Goal: Information Seeking & Learning: Find specific fact

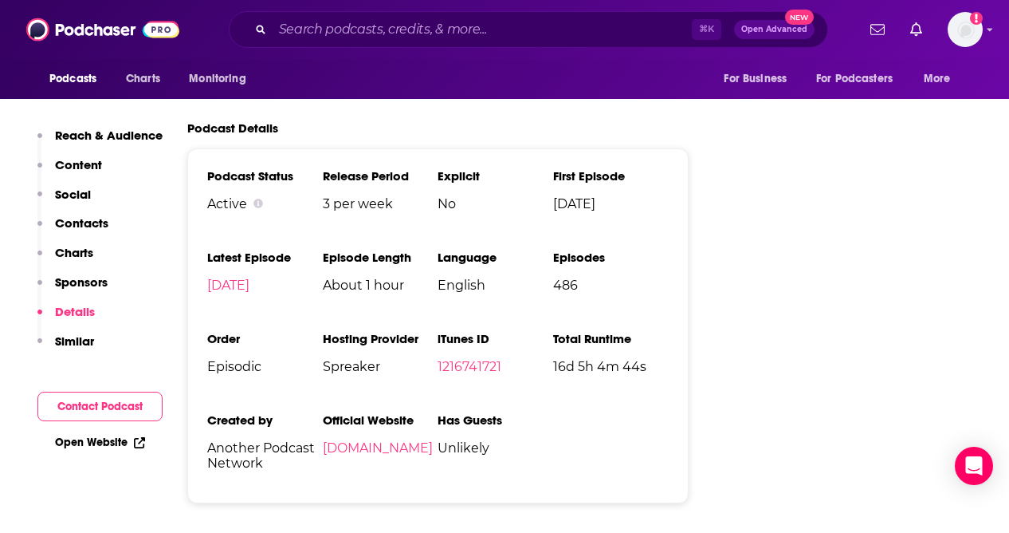
scroll to position [2173, 0]
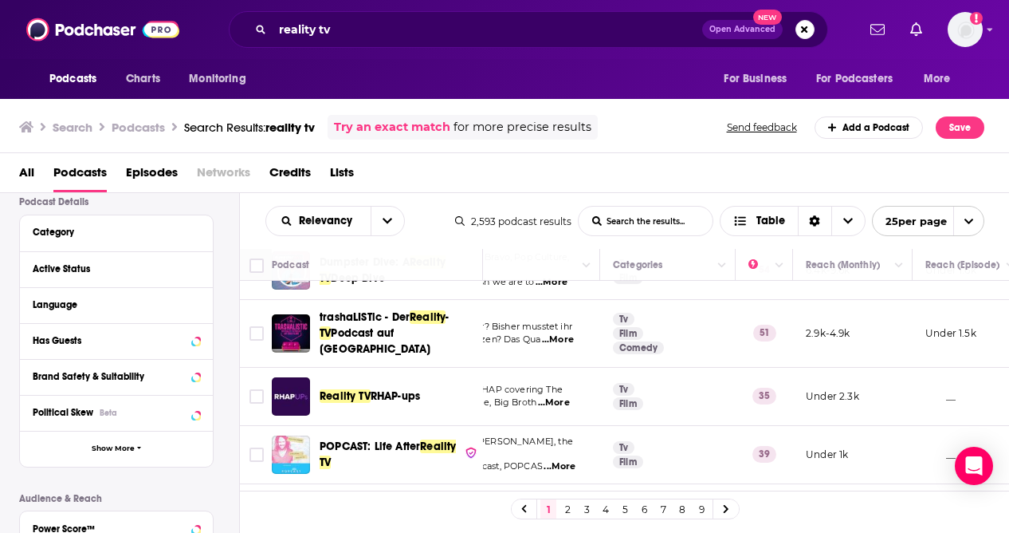
scroll to position [120, 0]
click at [196, 340] on icon at bounding box center [195, 339] width 7 height 4
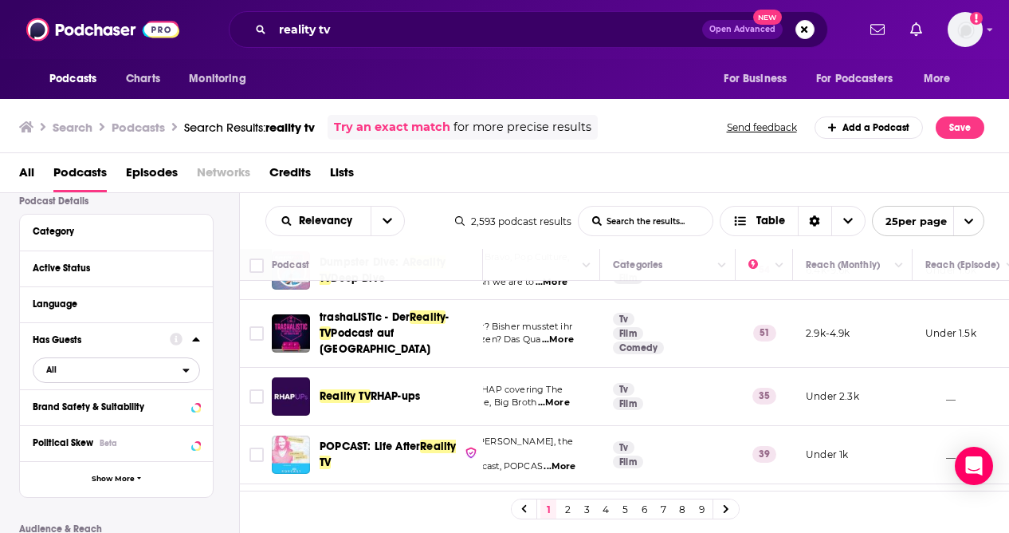
click at [179, 373] on span "All" at bounding box center [107, 369] width 149 height 21
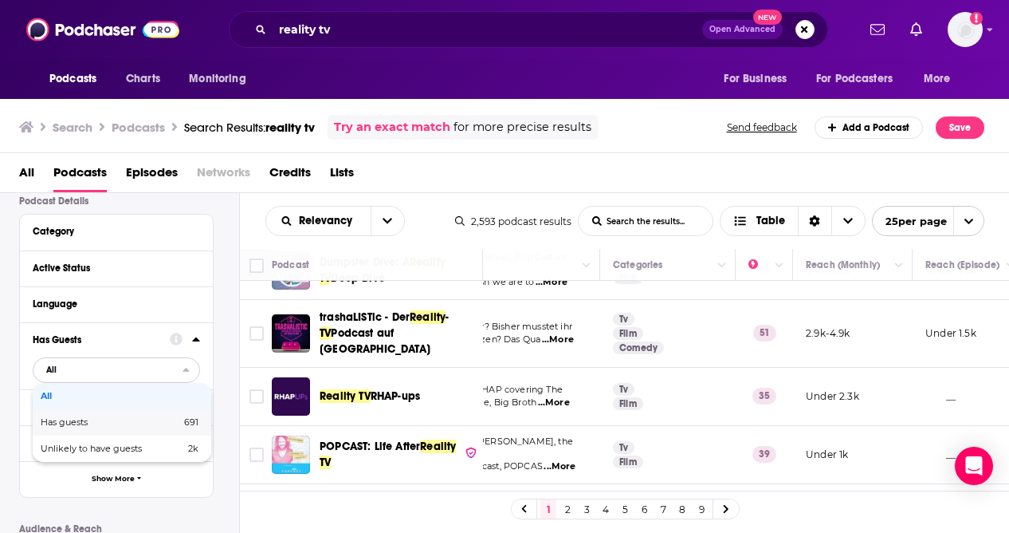
click at [155, 430] on div "Has guests 691" at bounding box center [122, 422] width 179 height 26
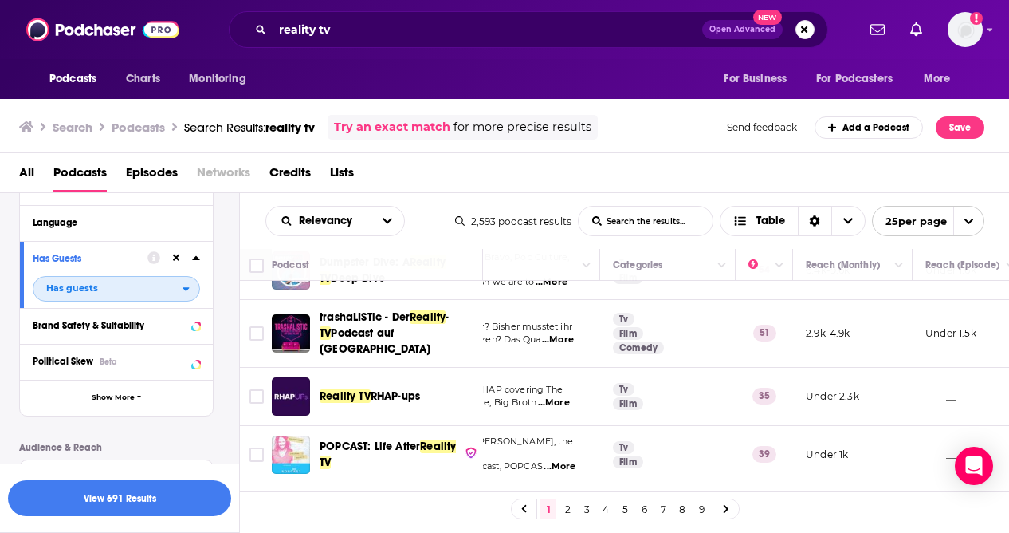
scroll to position [199, 0]
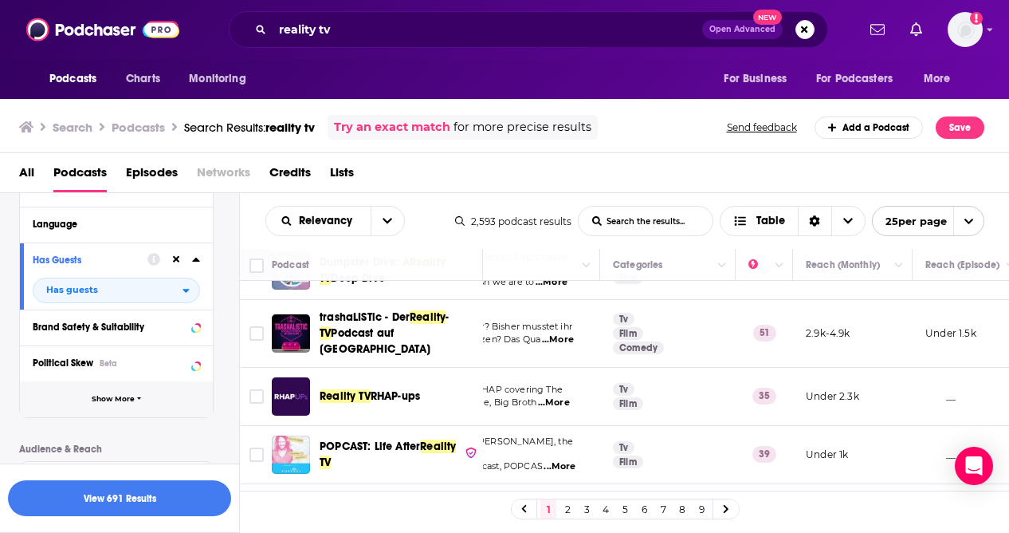
click at [140, 403] on span "button" at bounding box center [139, 399] width 5 height 9
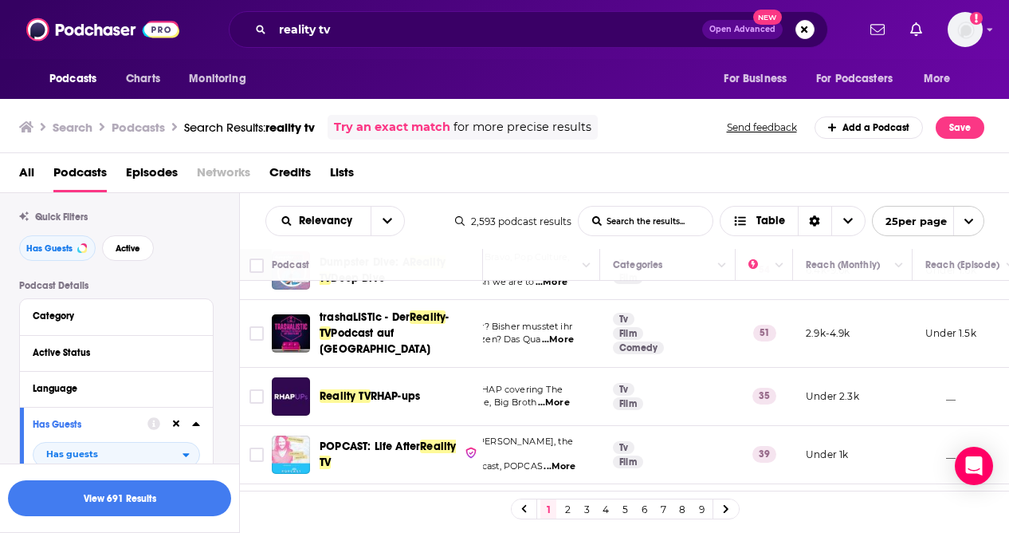
scroll to position [0, 0]
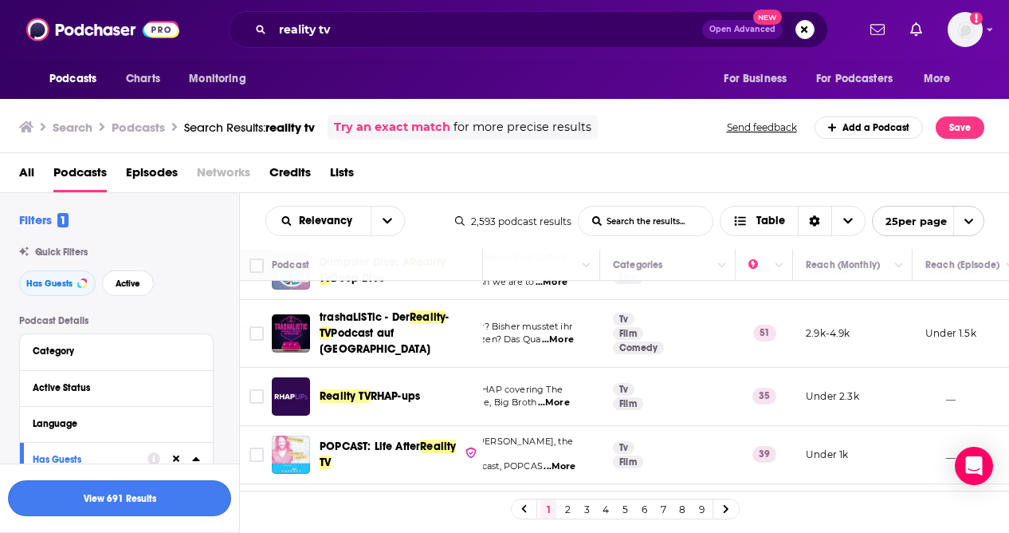
click at [108, 498] on button "View 691 Results" at bounding box center [119, 498] width 223 height 36
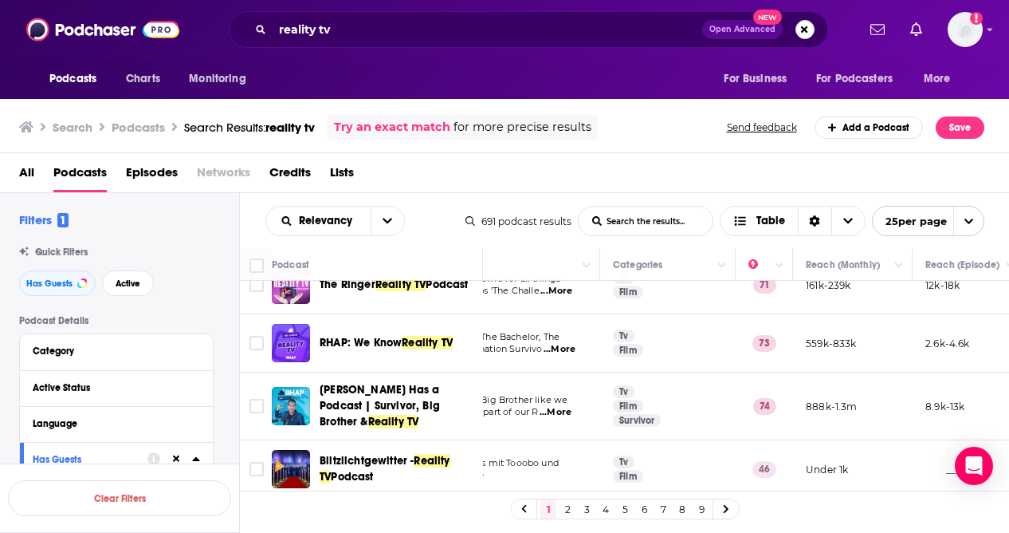
scroll to position [0, 178]
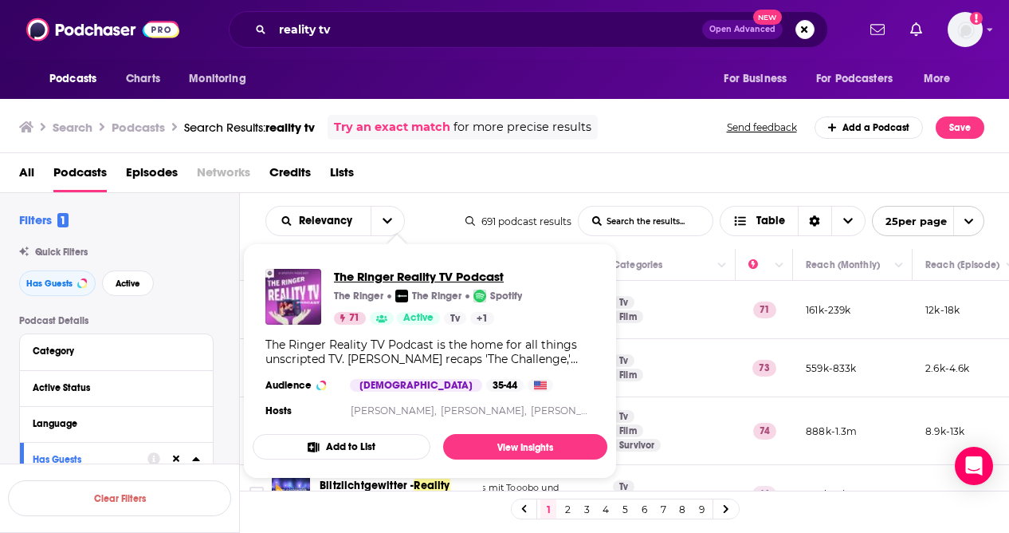
click at [362, 273] on span "The Ringer Reality TV Podcast" at bounding box center [428, 276] width 188 height 15
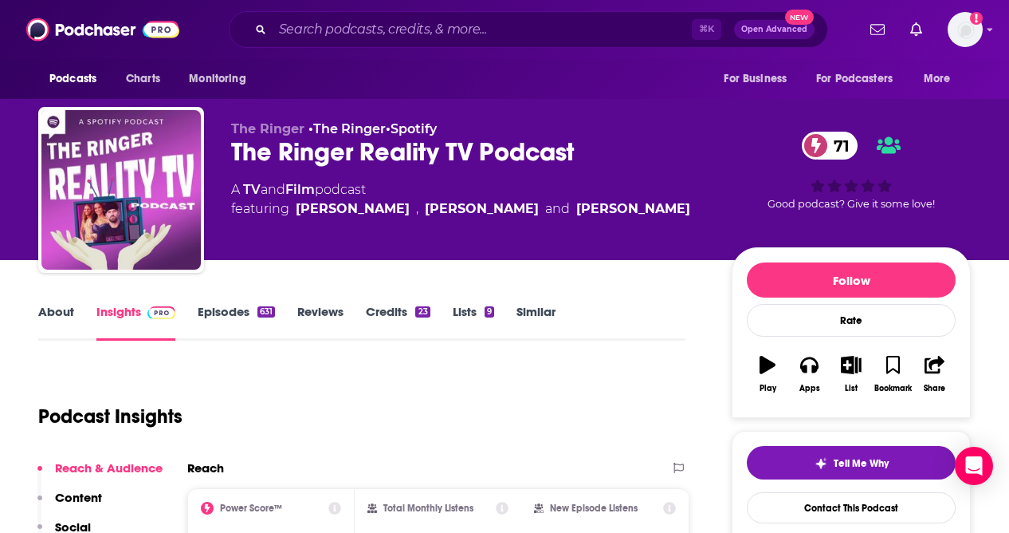
click at [533, 305] on link "Similar" at bounding box center [536, 322] width 39 height 37
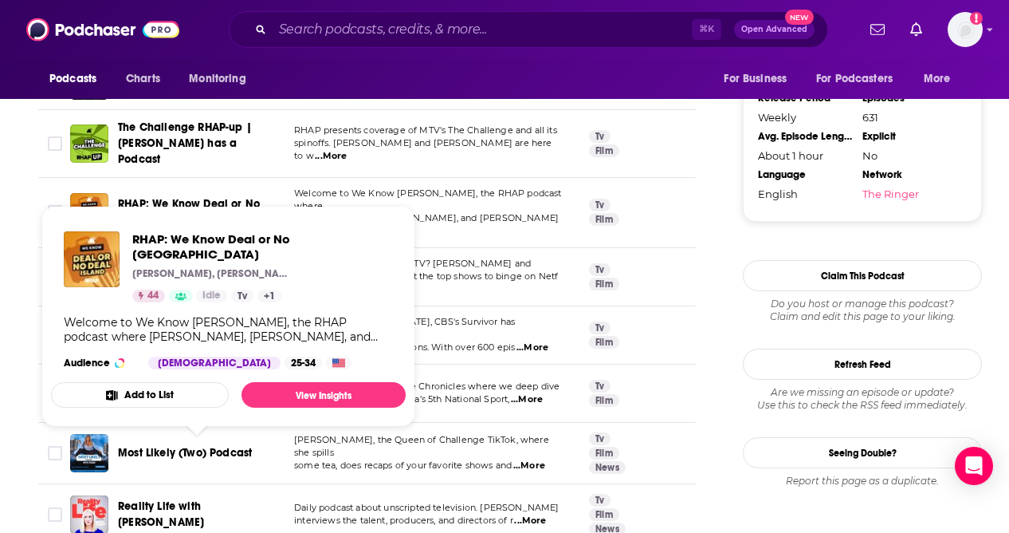
scroll to position [1741, 0]
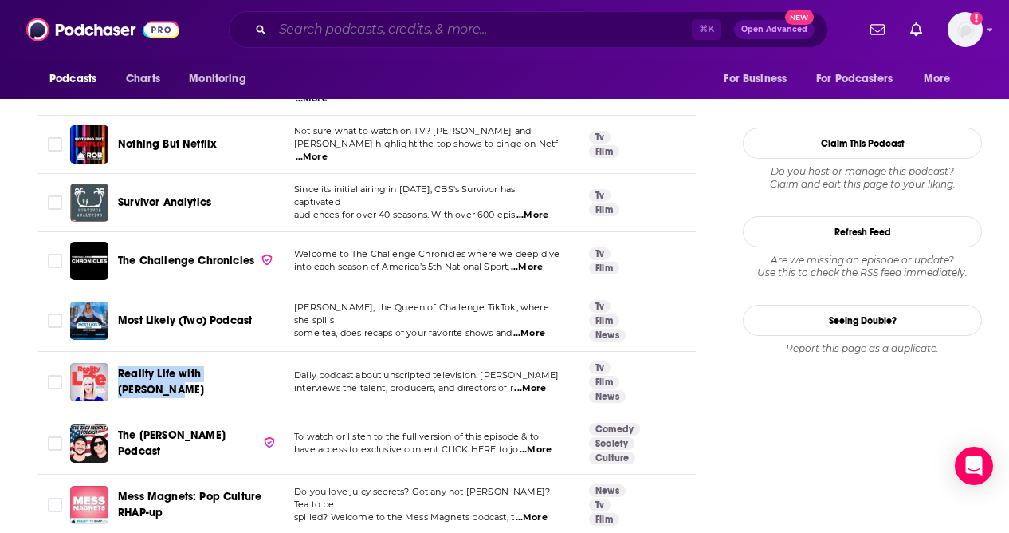
click at [340, 26] on input "Search podcasts, credits, & more..." at bounding box center [482, 30] width 419 height 26
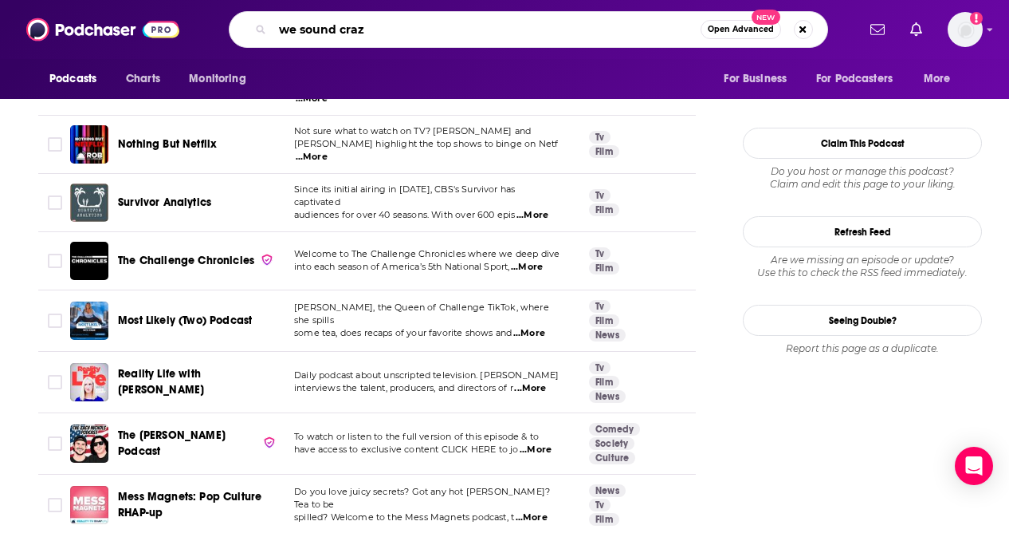
type input "we sound crazy"
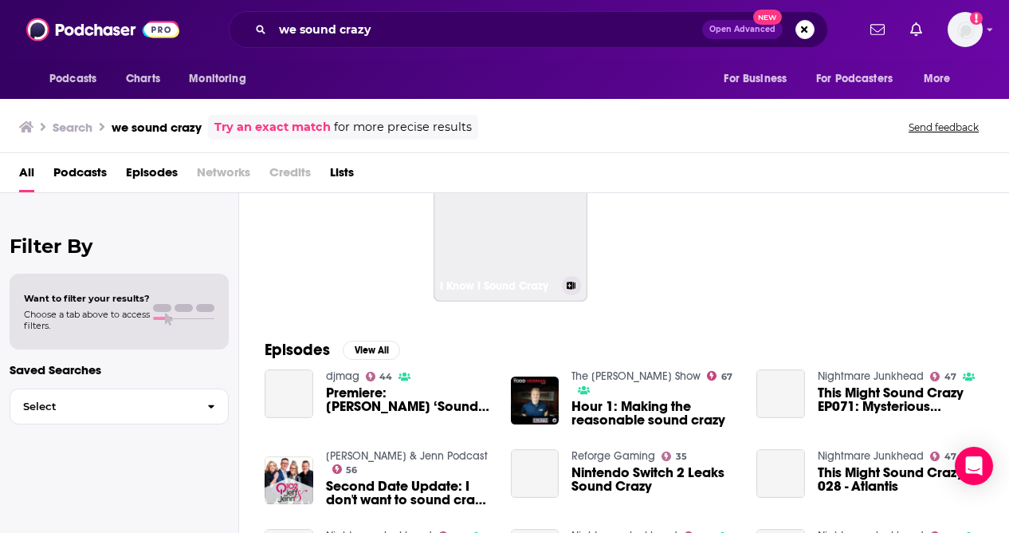
scroll to position [29, 0]
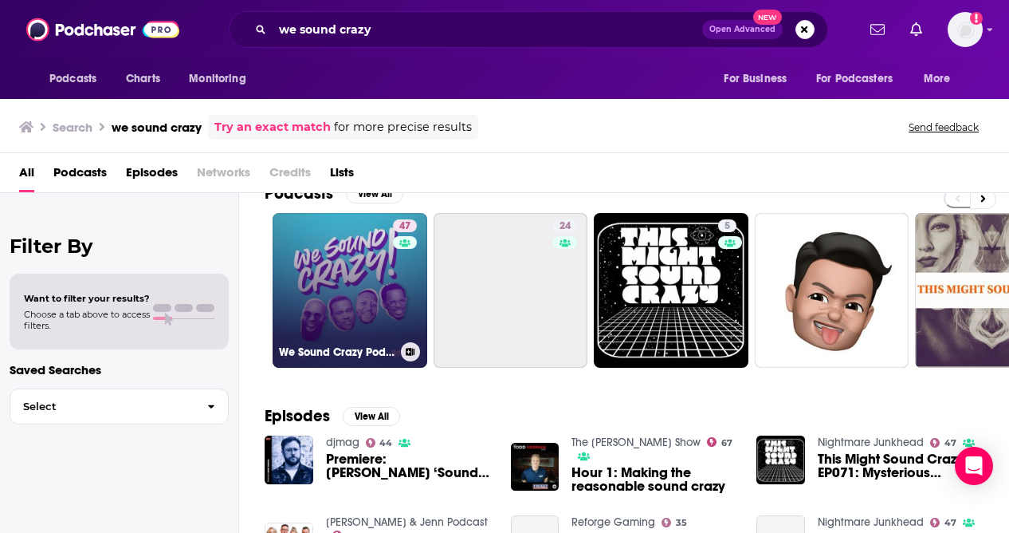
click at [372, 290] on link "47 We Sound Crazy Podcast" at bounding box center [350, 290] width 155 height 155
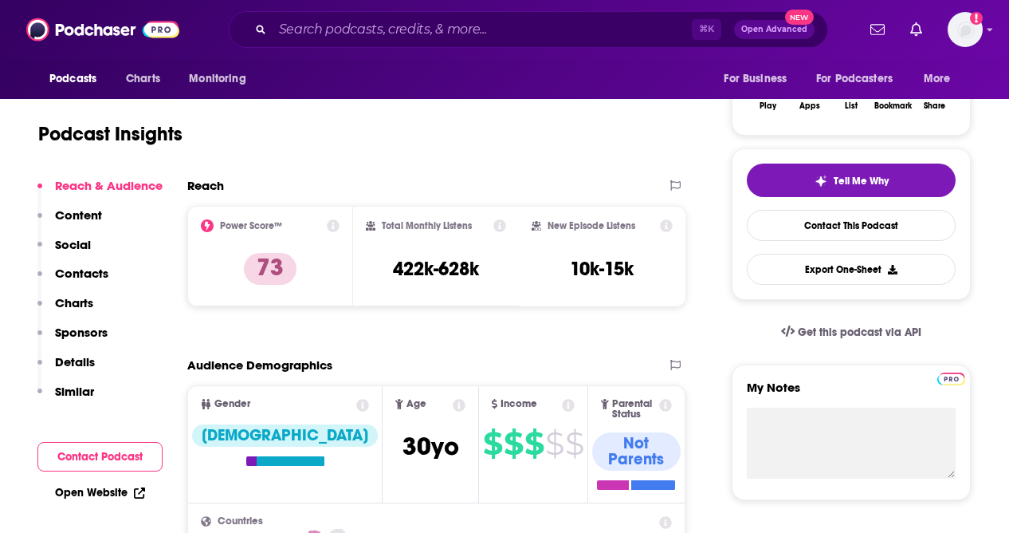
scroll to position [84, 0]
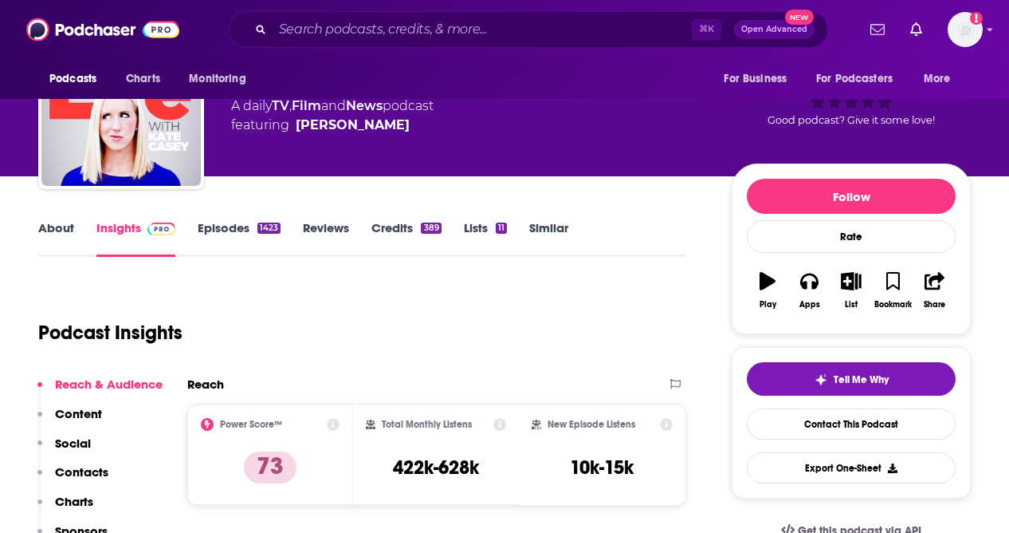
click at [231, 229] on link "Episodes 1423" at bounding box center [239, 238] width 83 height 37
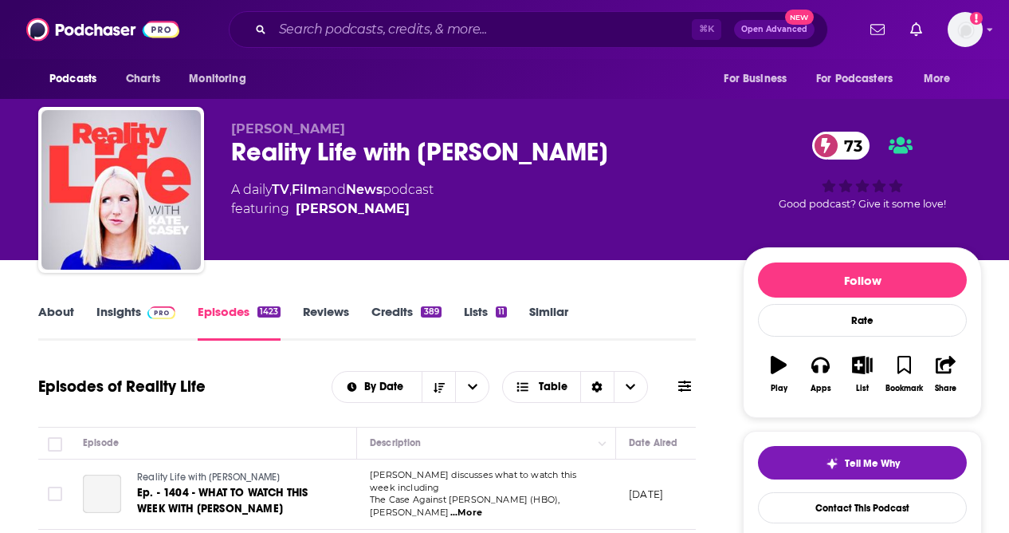
scroll to position [98, 0]
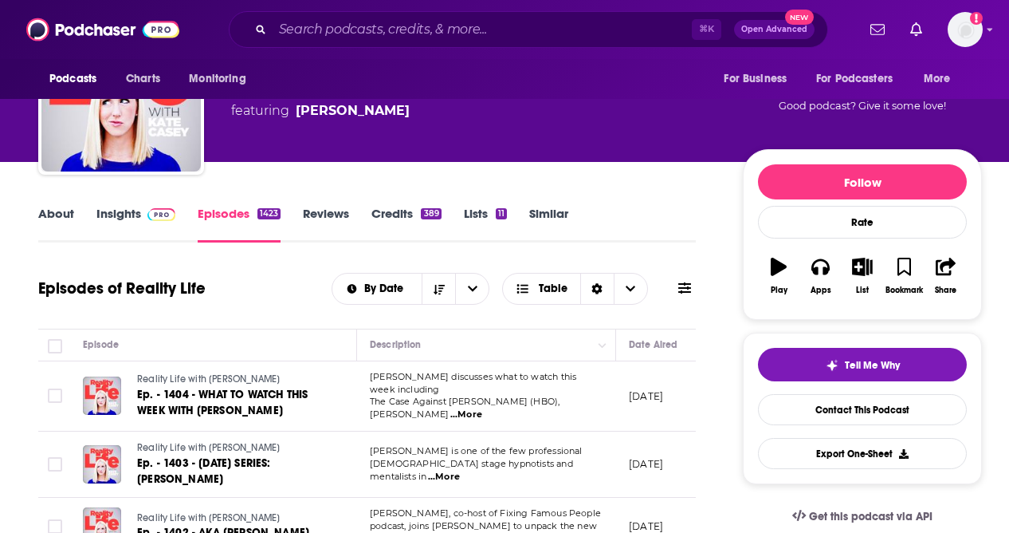
click at [482, 408] on span "...More" at bounding box center [466, 414] width 32 height 13
click at [266, 309] on div "Episodes of Reality Life By Date Table" at bounding box center [367, 298] width 658 height 61
click at [115, 217] on link "Insights" at bounding box center [135, 224] width 79 height 37
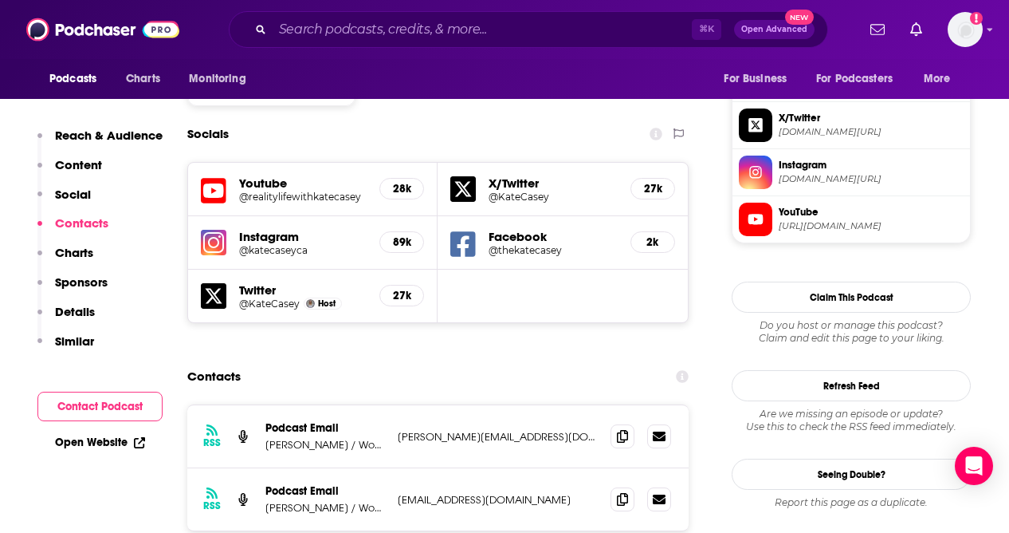
scroll to position [1471, 0]
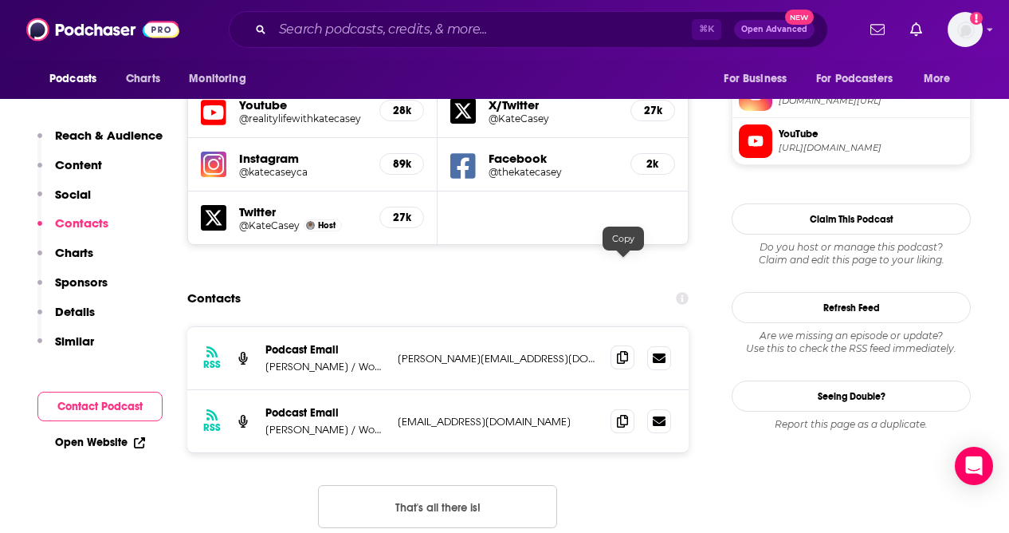
click at [624, 351] on icon at bounding box center [622, 357] width 11 height 13
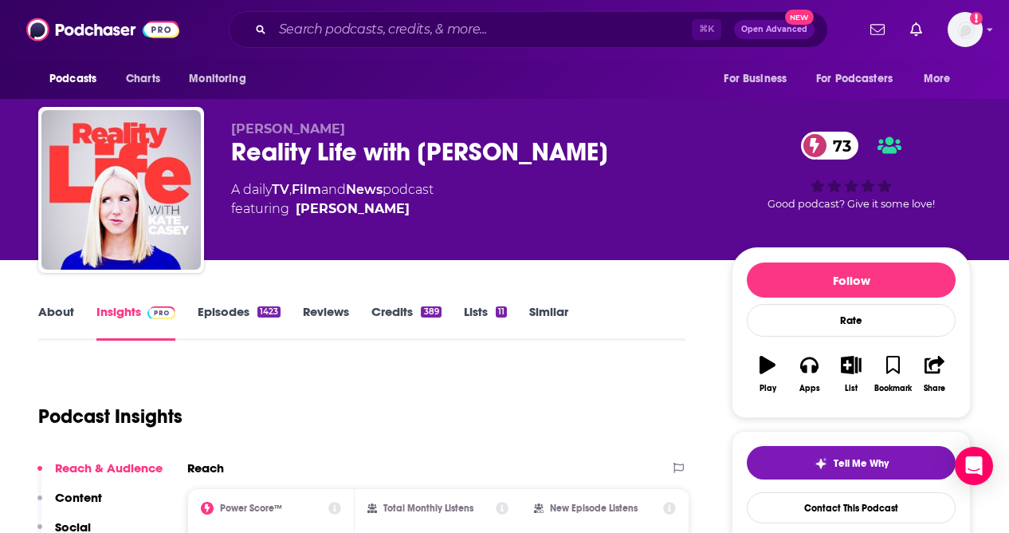
click at [413, 151] on div "Reality Life with Kate Casey 73" at bounding box center [468, 151] width 475 height 31
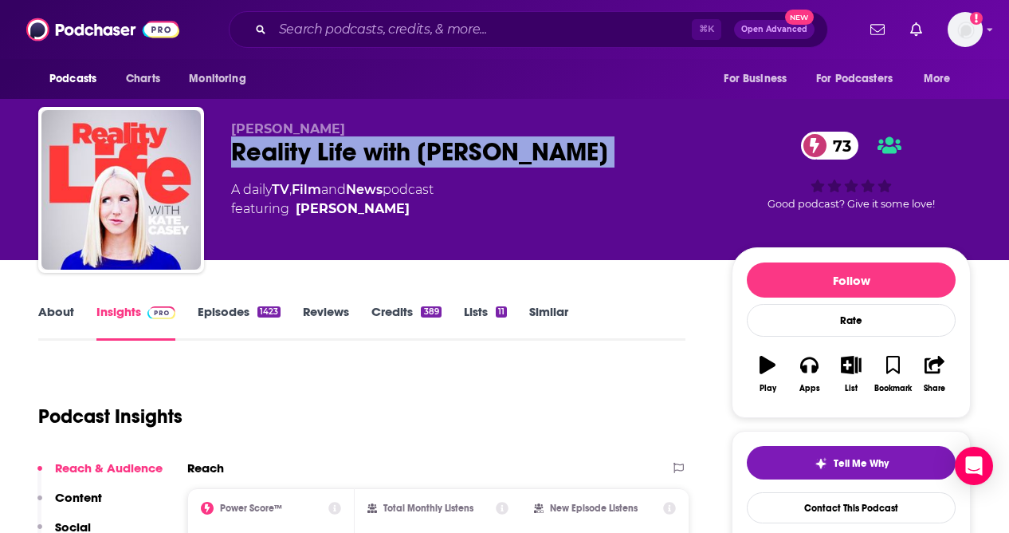
click at [413, 151] on div "Reality Life with Kate Casey 73" at bounding box center [468, 151] width 475 height 31
copy div "Reality Life with Kate Casey 73"
